Goal: Find specific page/section: Find specific page/section

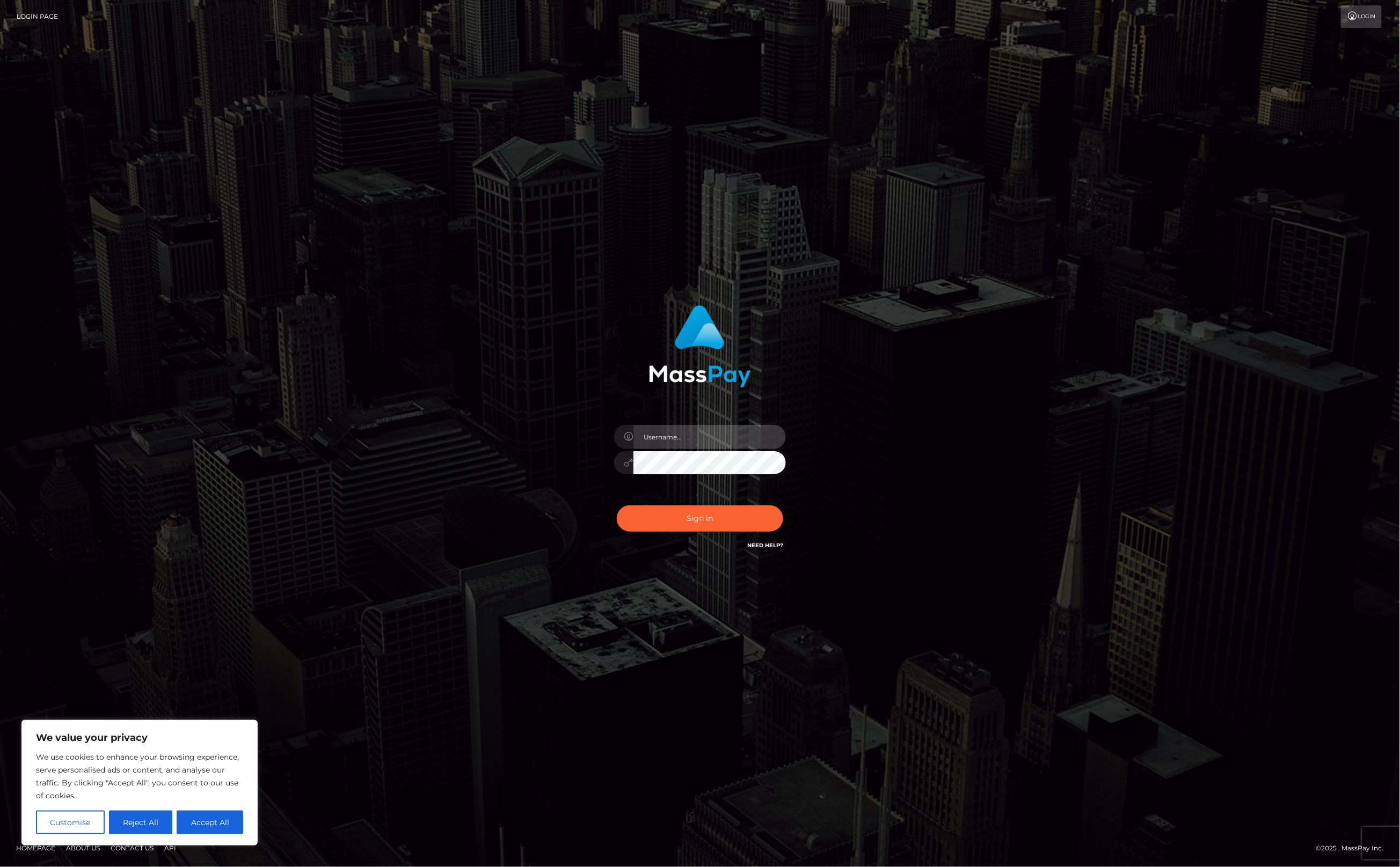
type input "alexism"
click at [674, 521] on button "Sign in" at bounding box center [700, 519] width 166 height 26
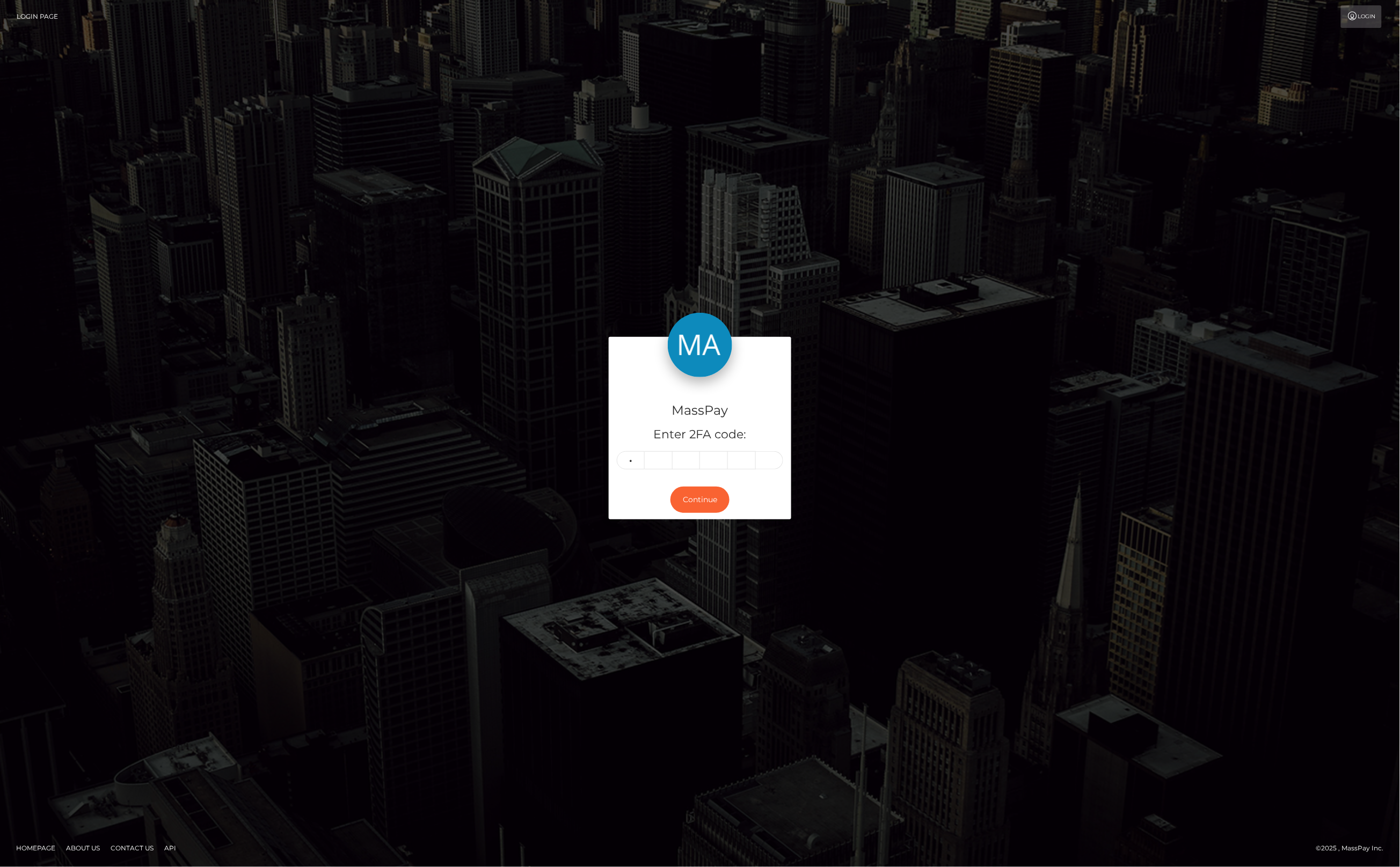
type input "1"
type input "4"
type input "9"
type input "1"
type input "0"
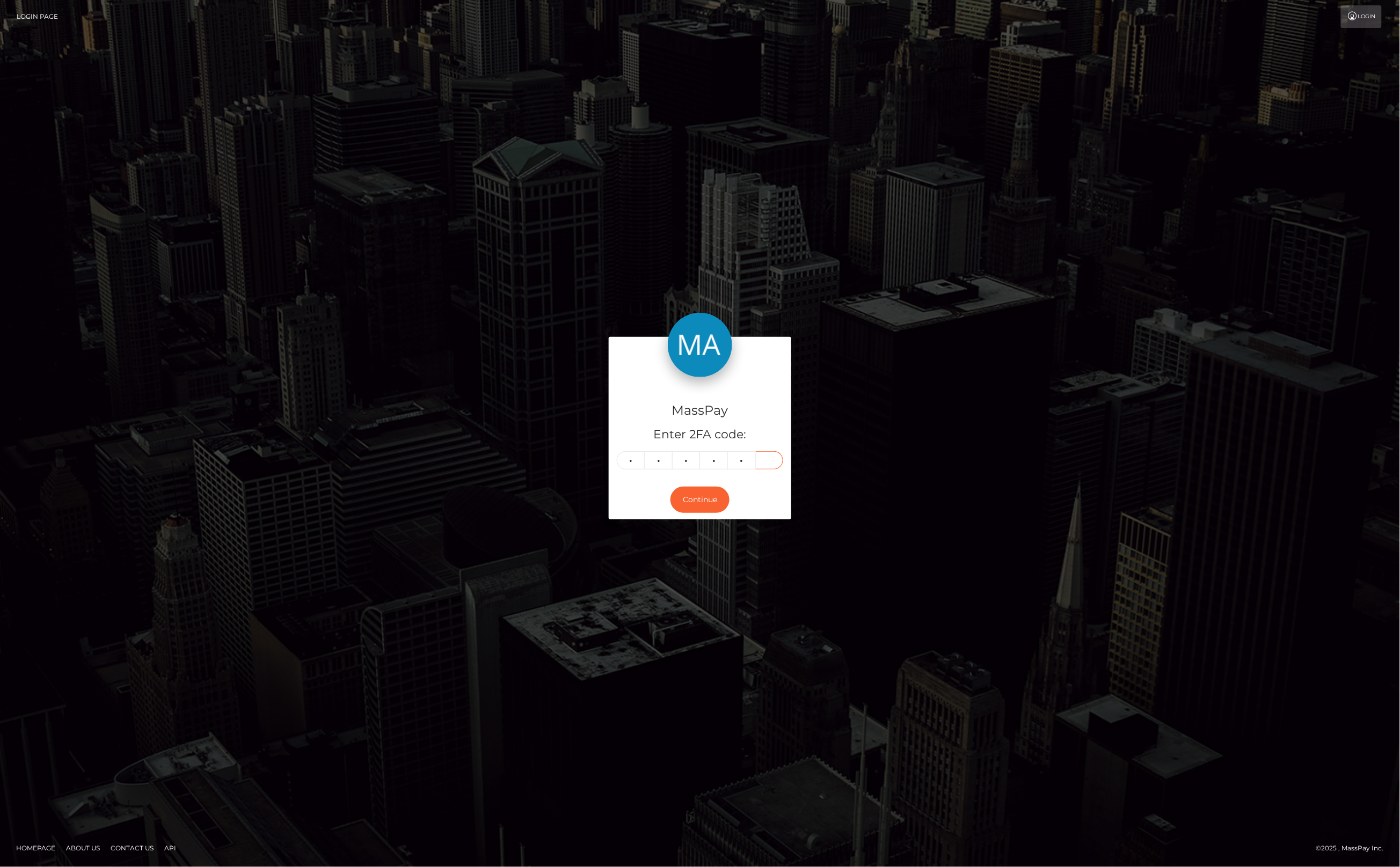
type input "3"
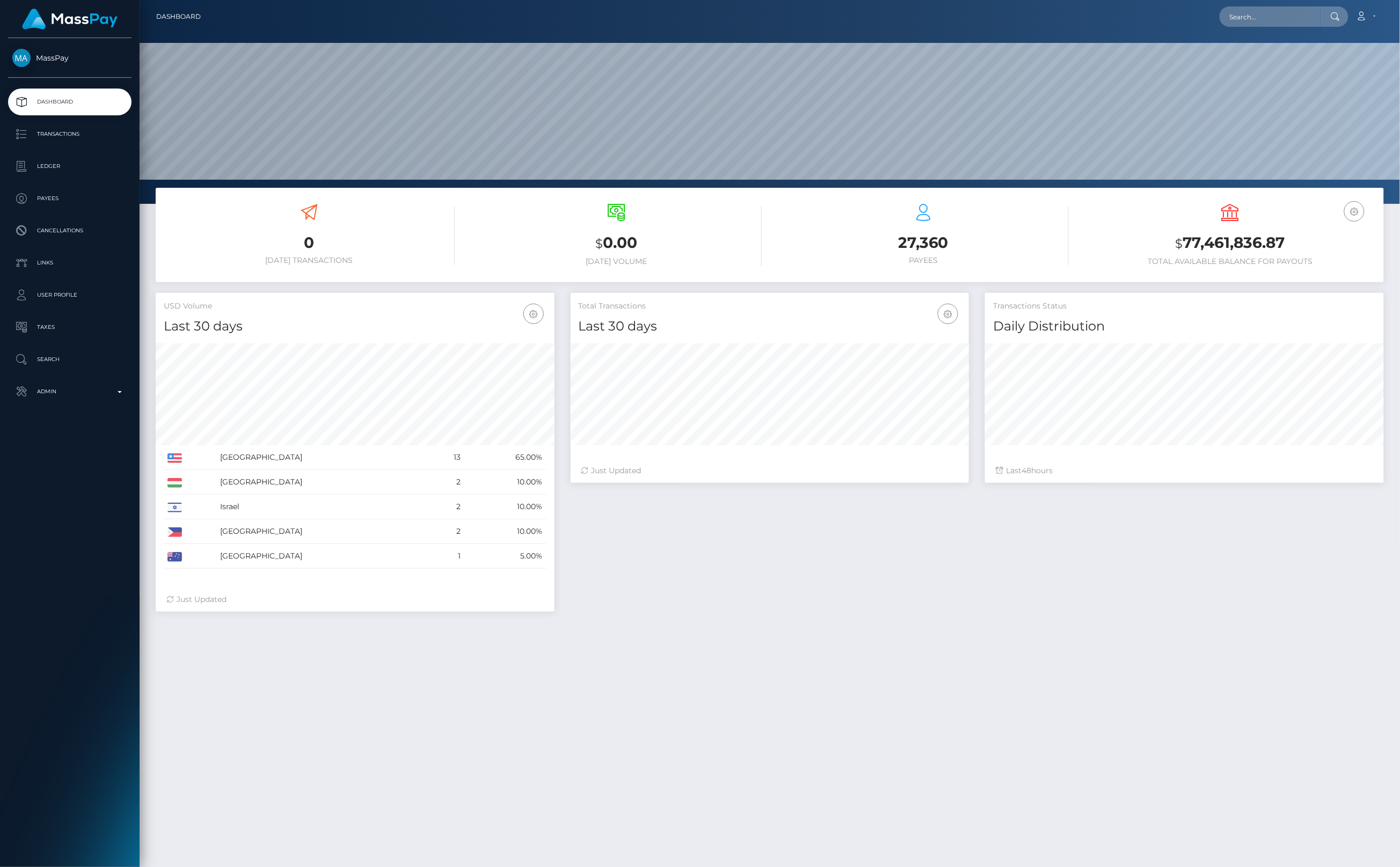
scroll to position [189, 399]
click at [51, 345] on ul "Dashboard Transactions Ledger Payees Cancellations Links Taxes" at bounding box center [70, 247] width 140 height 317
click at [50, 358] on p "Search" at bounding box center [70, 360] width 115 height 16
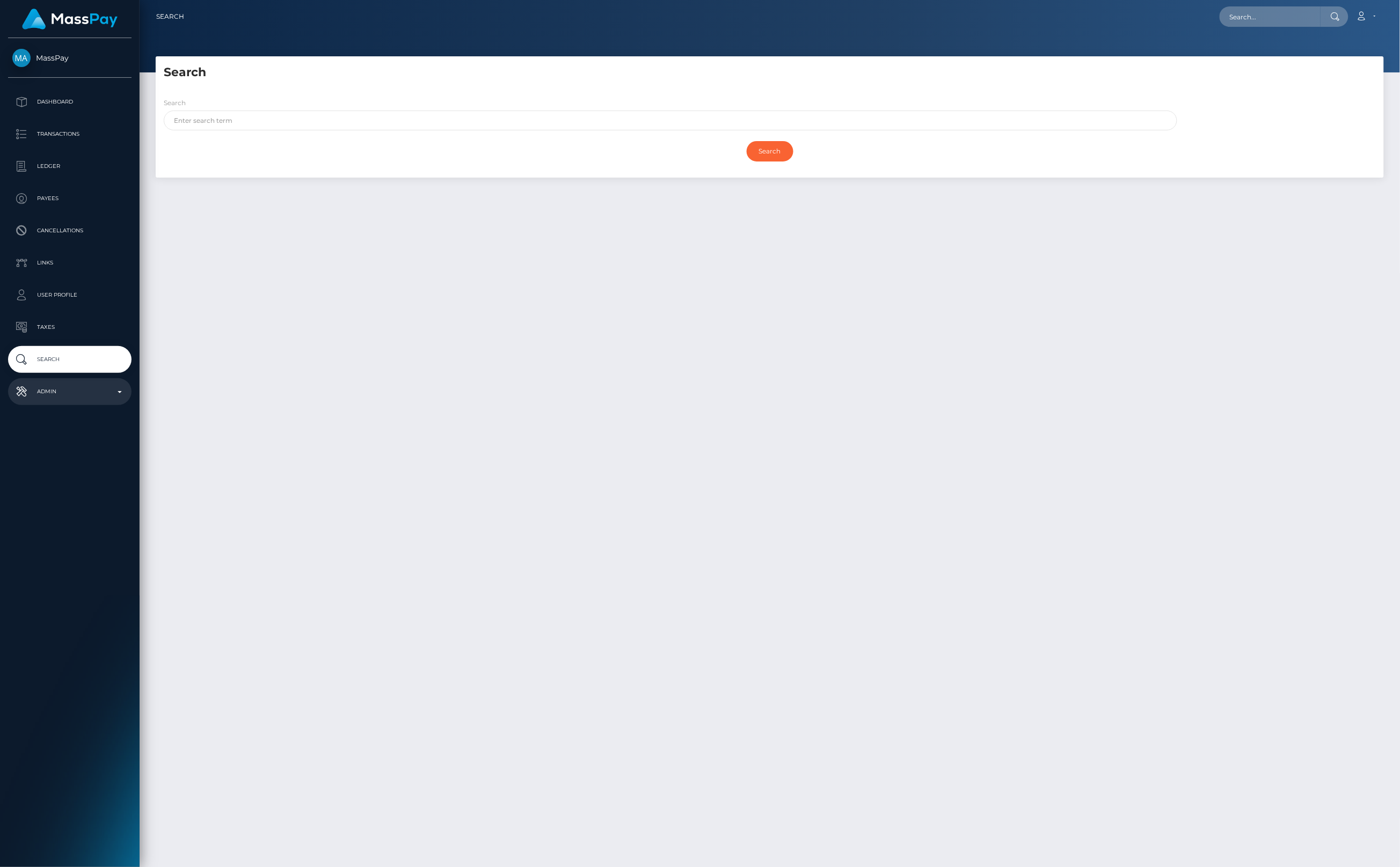
click at [98, 390] on p "Admin" at bounding box center [70, 391] width 115 height 16
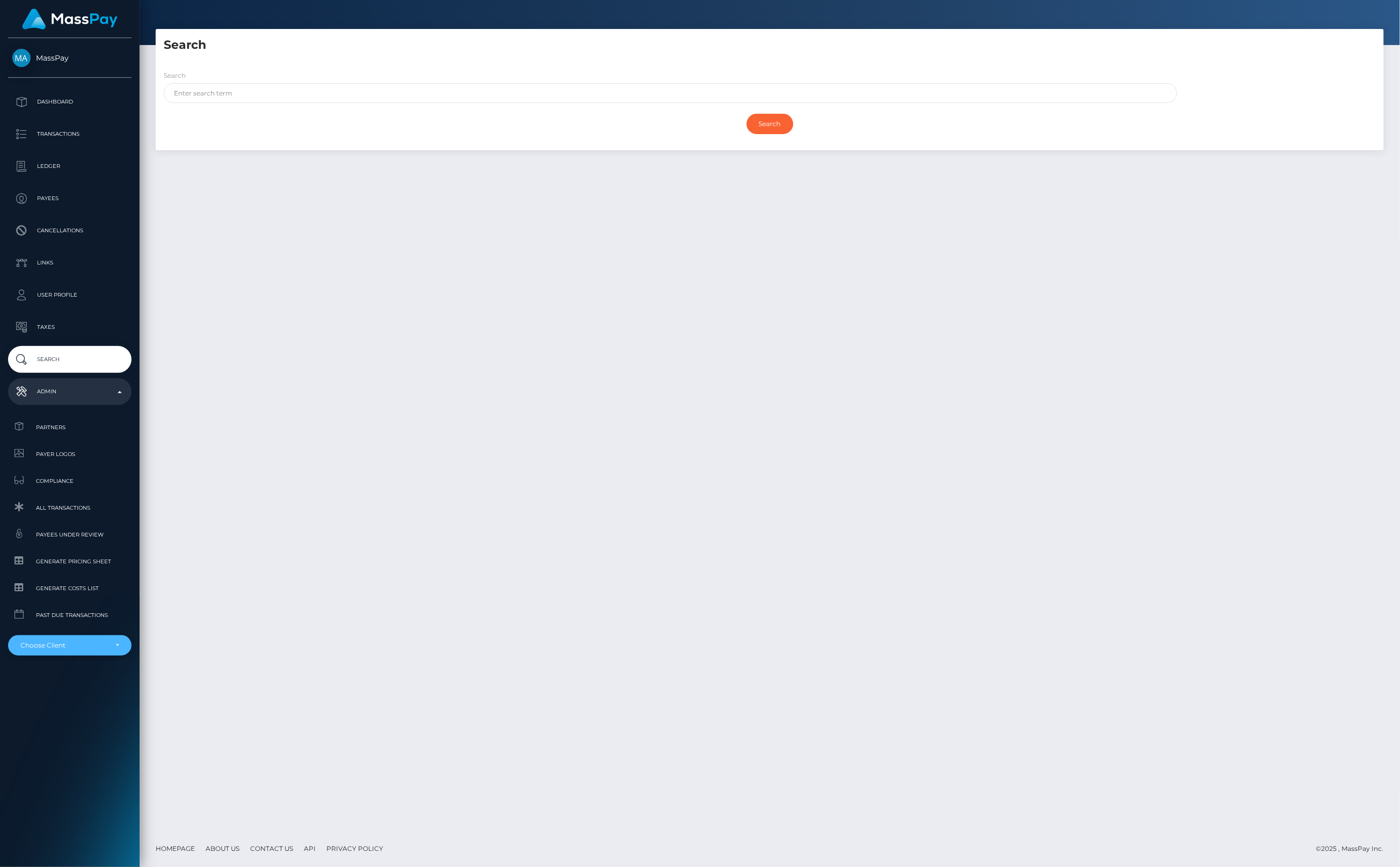
click at [75, 646] on div "Choose Client" at bounding box center [64, 645] width 87 height 8
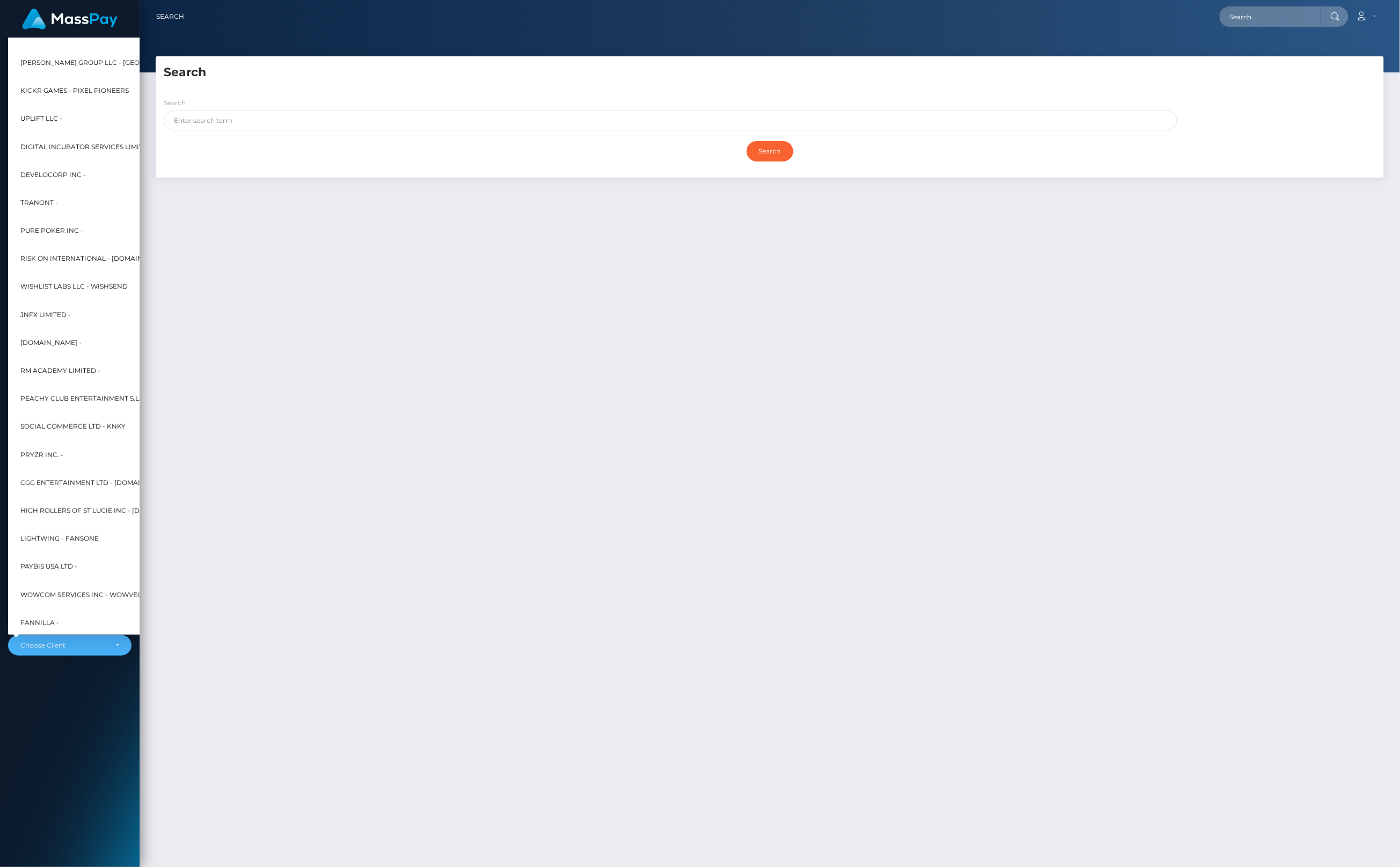
scroll to position [7239, 0]
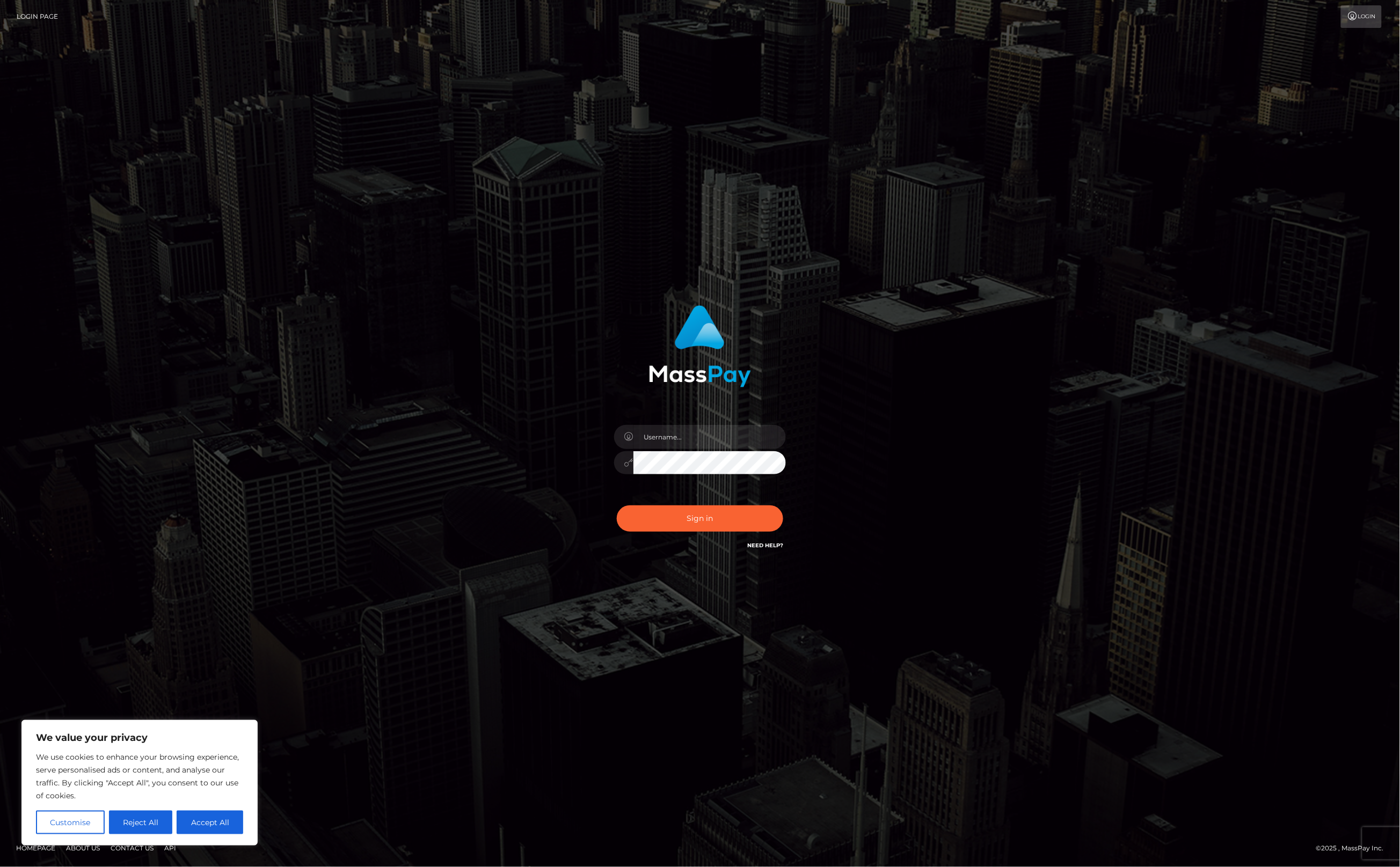
type input "alexism"
